Goal: Information Seeking & Learning: Learn about a topic

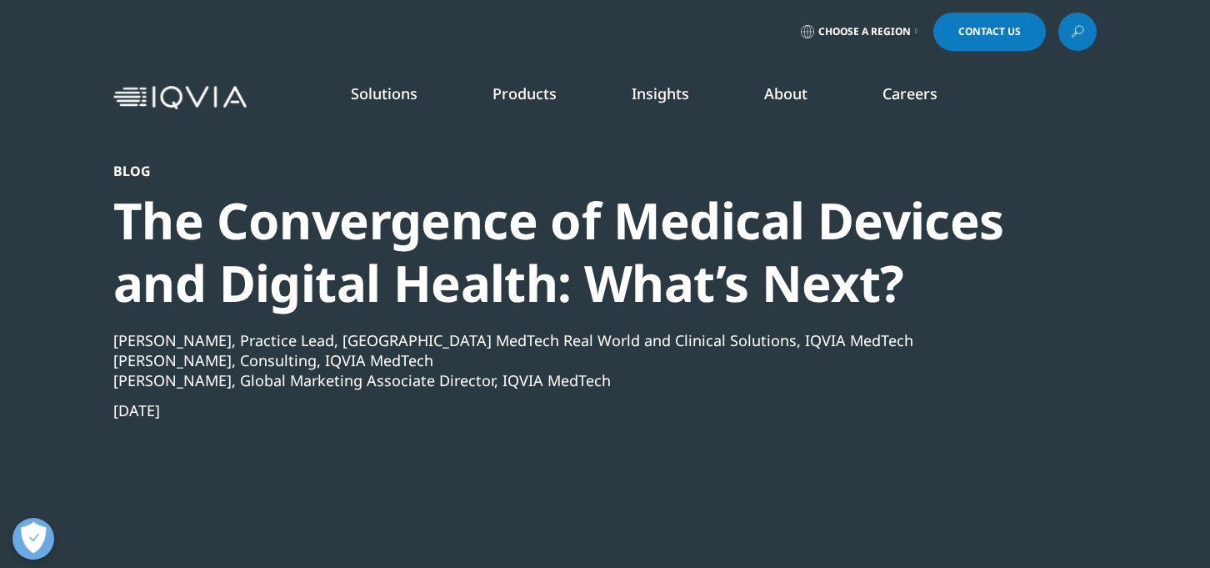
click at [778, 94] on link "About" at bounding box center [785, 93] width 43 height 20
click at [351, 233] on link "Our Story" at bounding box center [470, 224] width 297 height 18
